Goal: Information Seeking & Learning: Learn about a topic

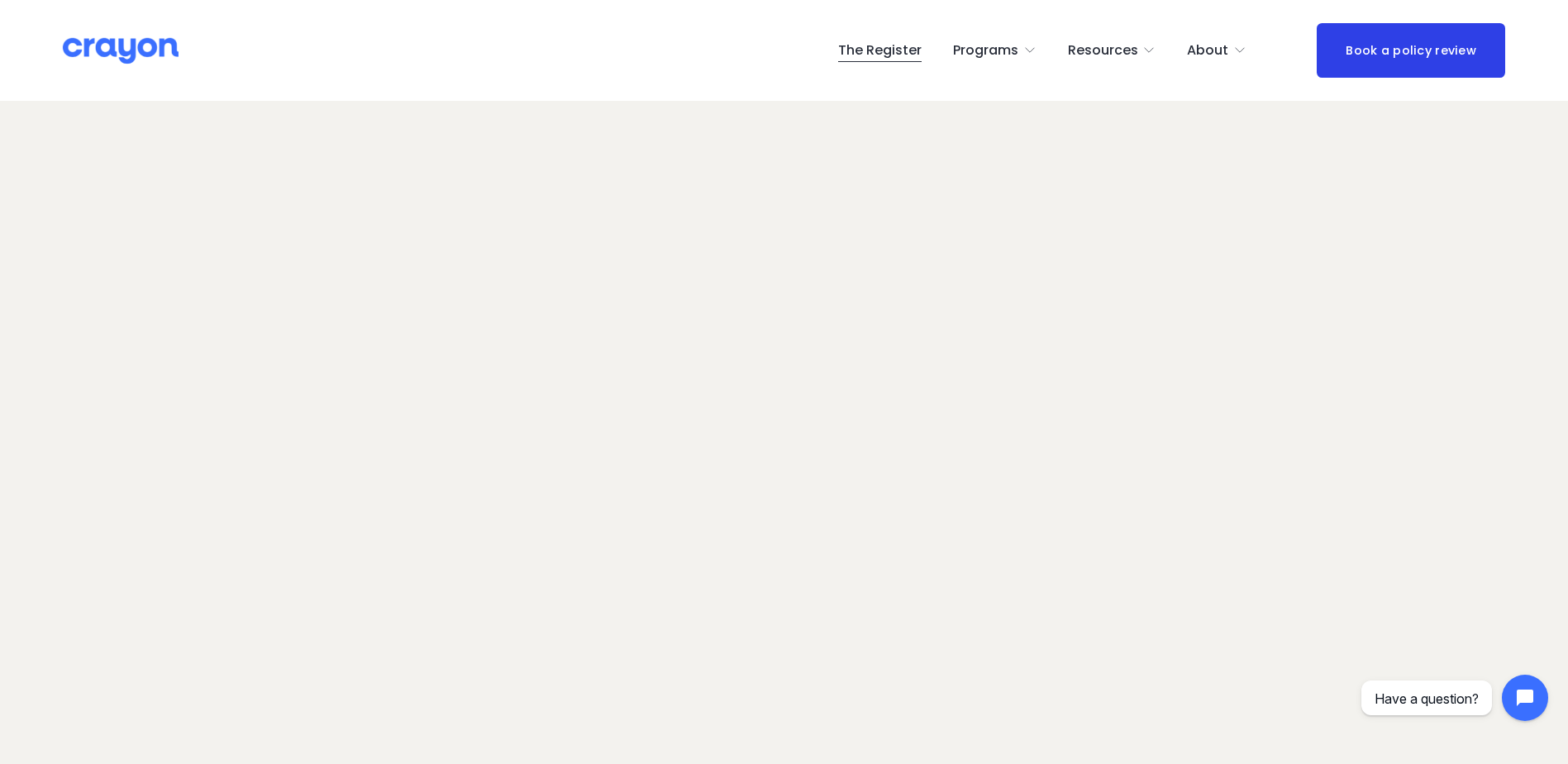
click at [0, 0] on span "Newsroom" at bounding box center [0, 0] width 0 height 0
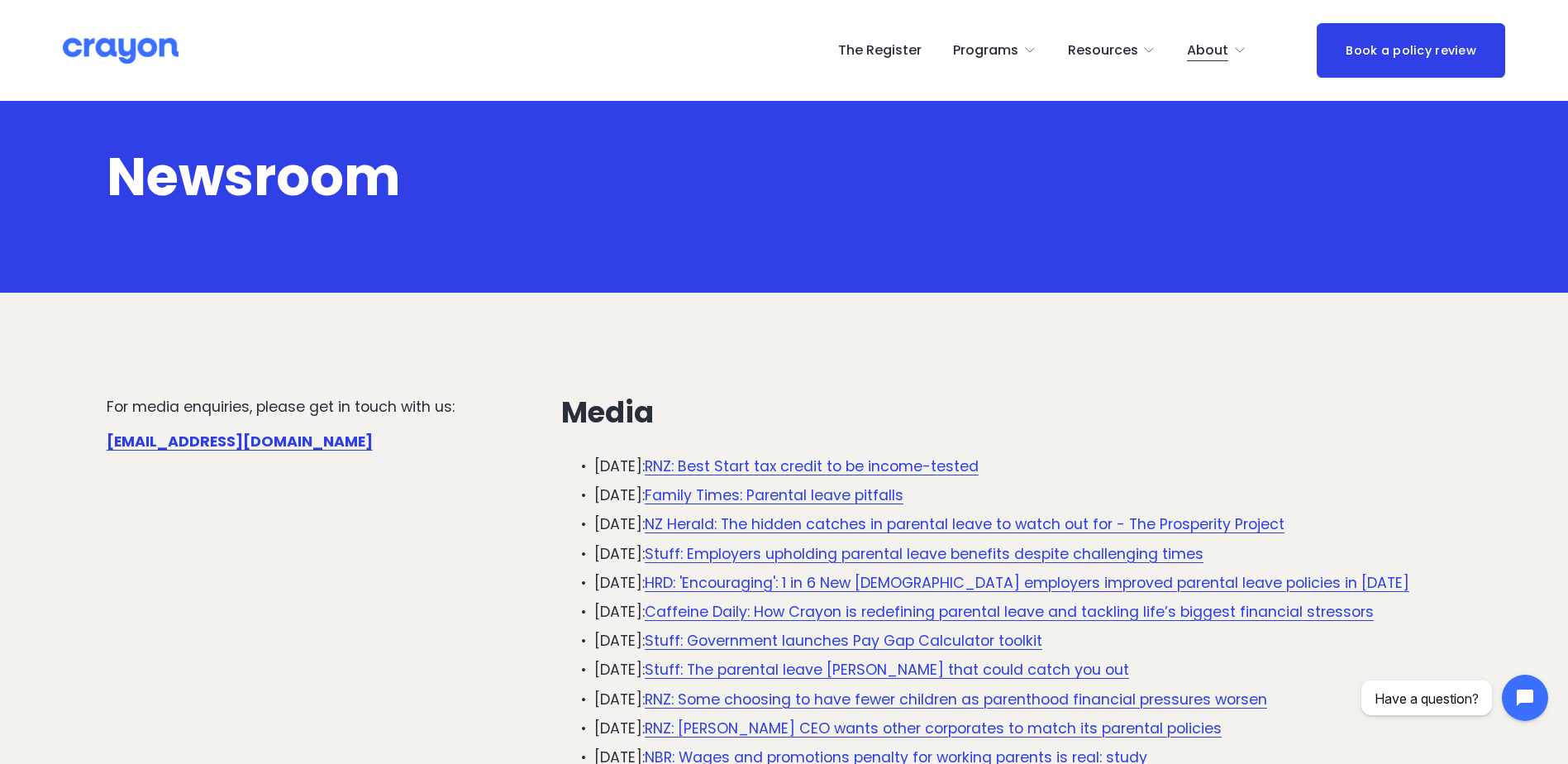
click at [768, 553] on link "Stuff: Employers upholding parental leave benefits despite challenging times" at bounding box center [924, 553] width 559 height 20
click at [0, 0] on span "Employer hub" at bounding box center [0, 0] width 0 height 0
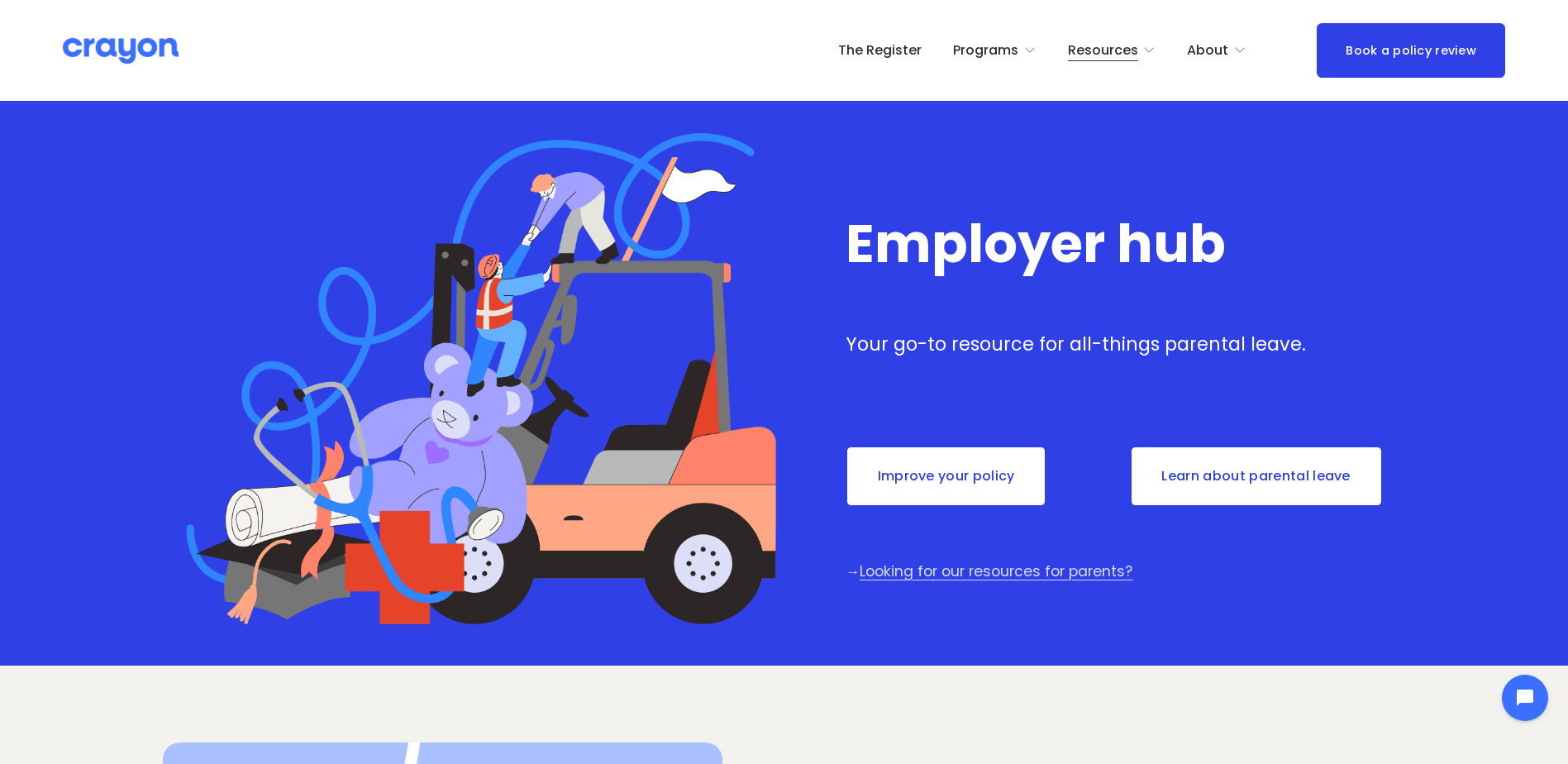
click at [1266, 480] on link "Learn about parental leave" at bounding box center [1256, 476] width 253 height 61
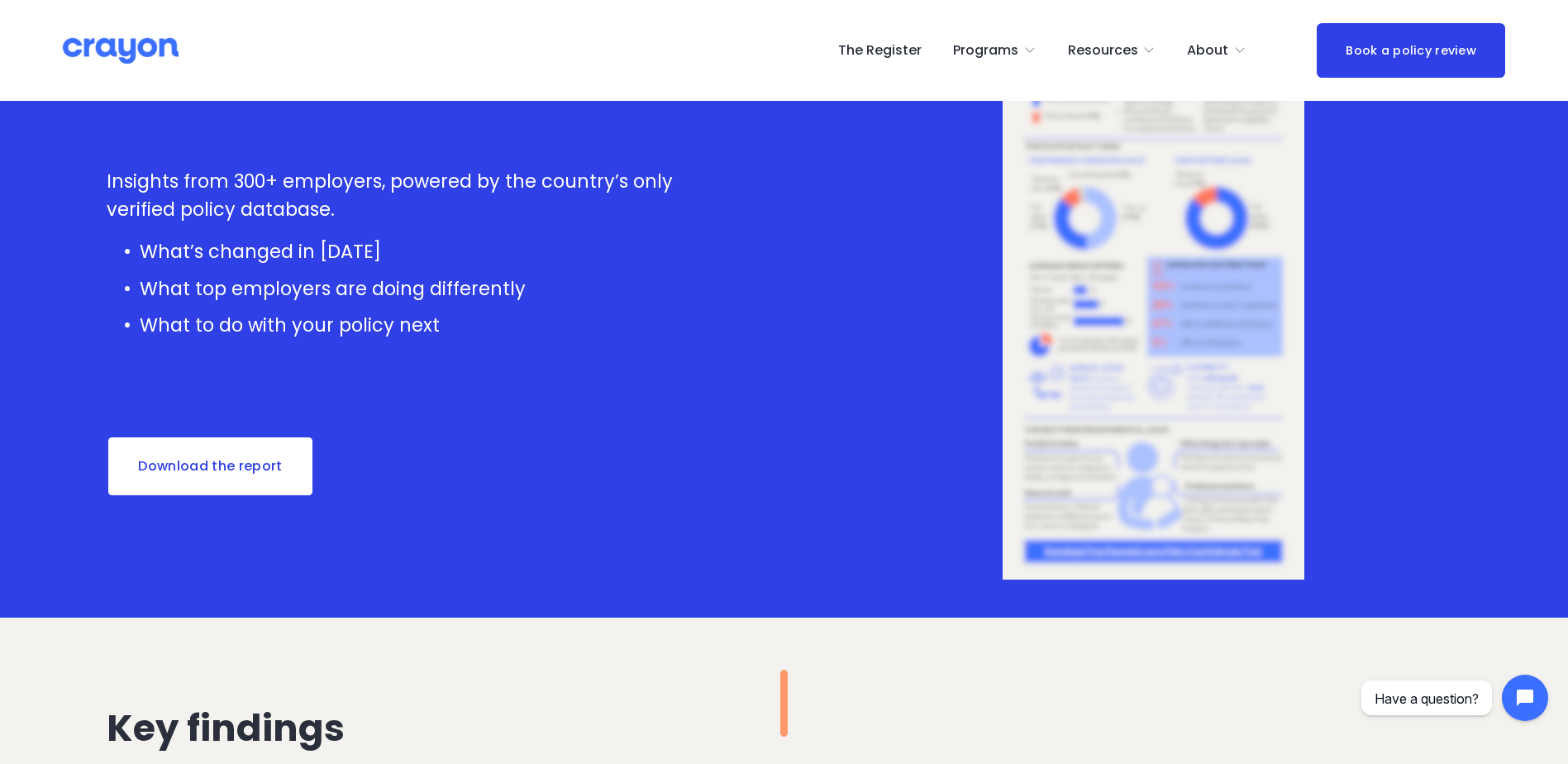
scroll to position [351, 0]
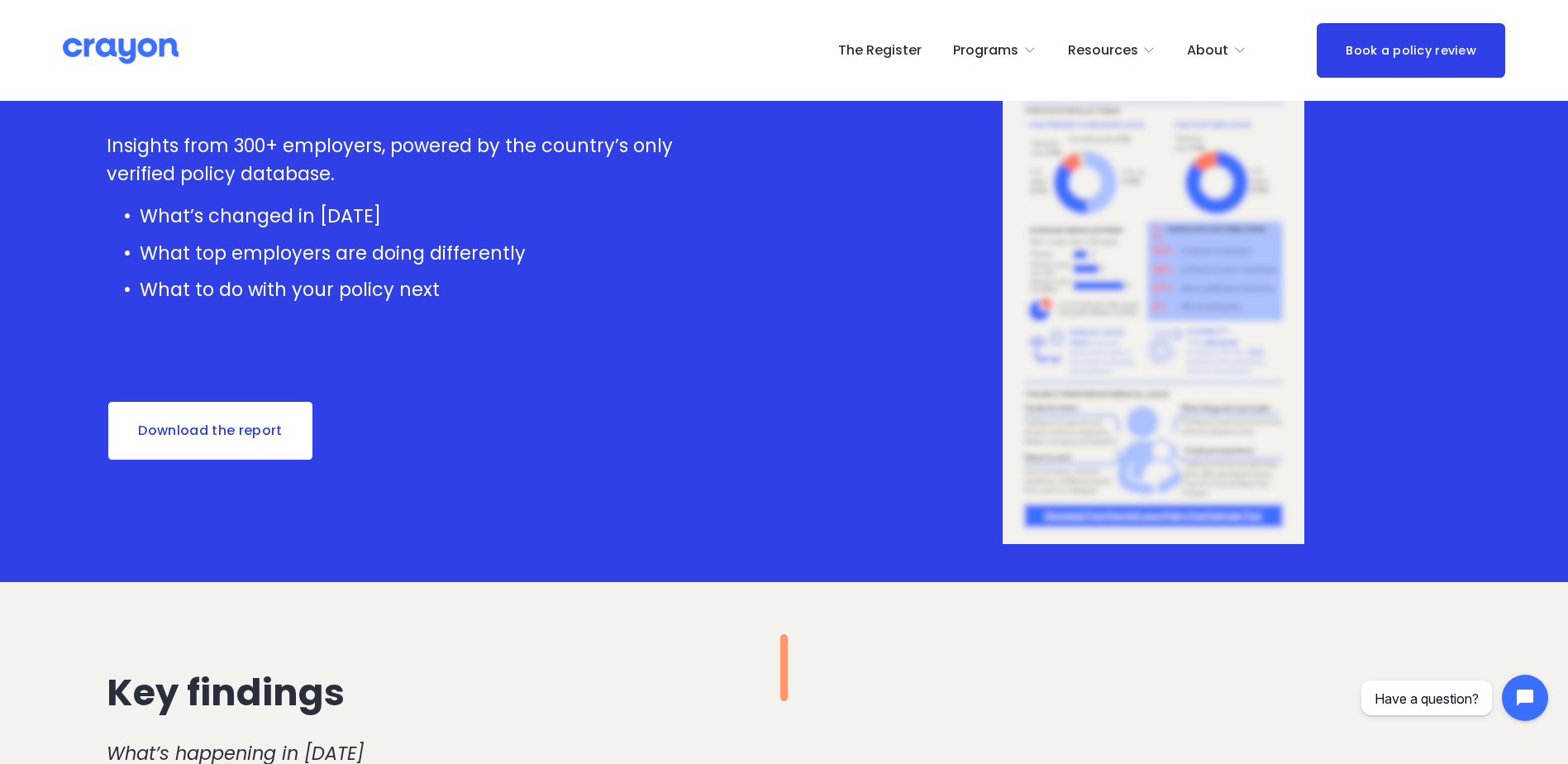
click at [243, 431] on link "Download the report" at bounding box center [211, 430] width 208 height 61
